Goal: Check status: Check status

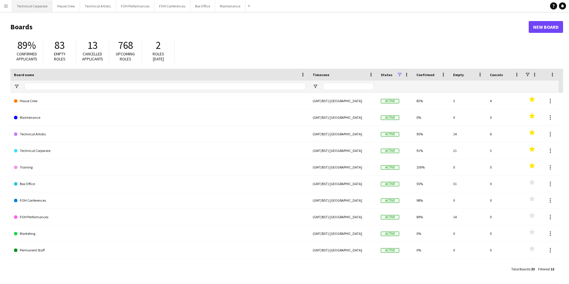
click at [26, 8] on button "Technical Corporate Close" at bounding box center [32, 6] width 40 height 12
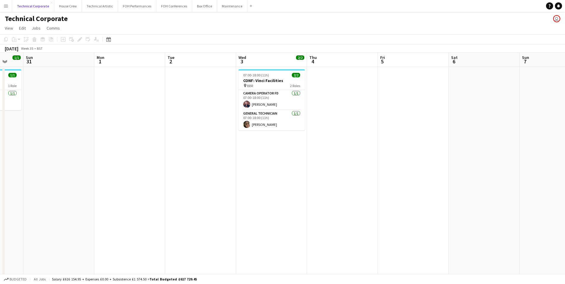
scroll to position [0, 200]
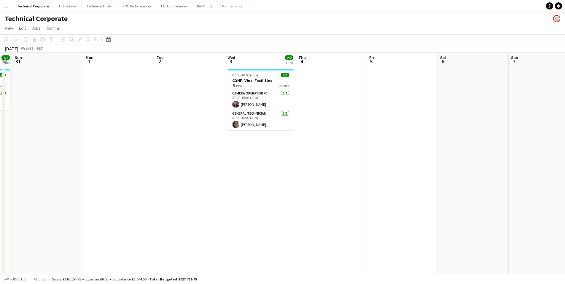
click at [109, 41] on icon "Date picker" at bounding box center [108, 39] width 5 height 5
click at [156, 57] on span "Next month" at bounding box center [157, 60] width 12 height 12
click at [131, 114] on span "23" at bounding box center [133, 113] width 7 height 7
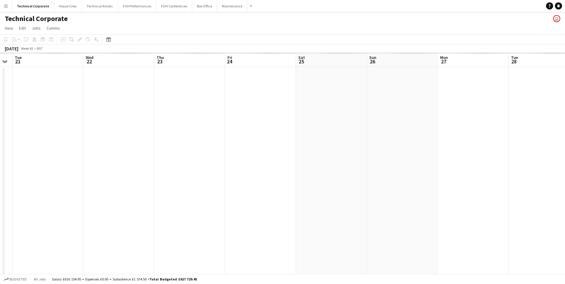
scroll to position [0, 204]
